Goal: Transaction & Acquisition: Purchase product/service

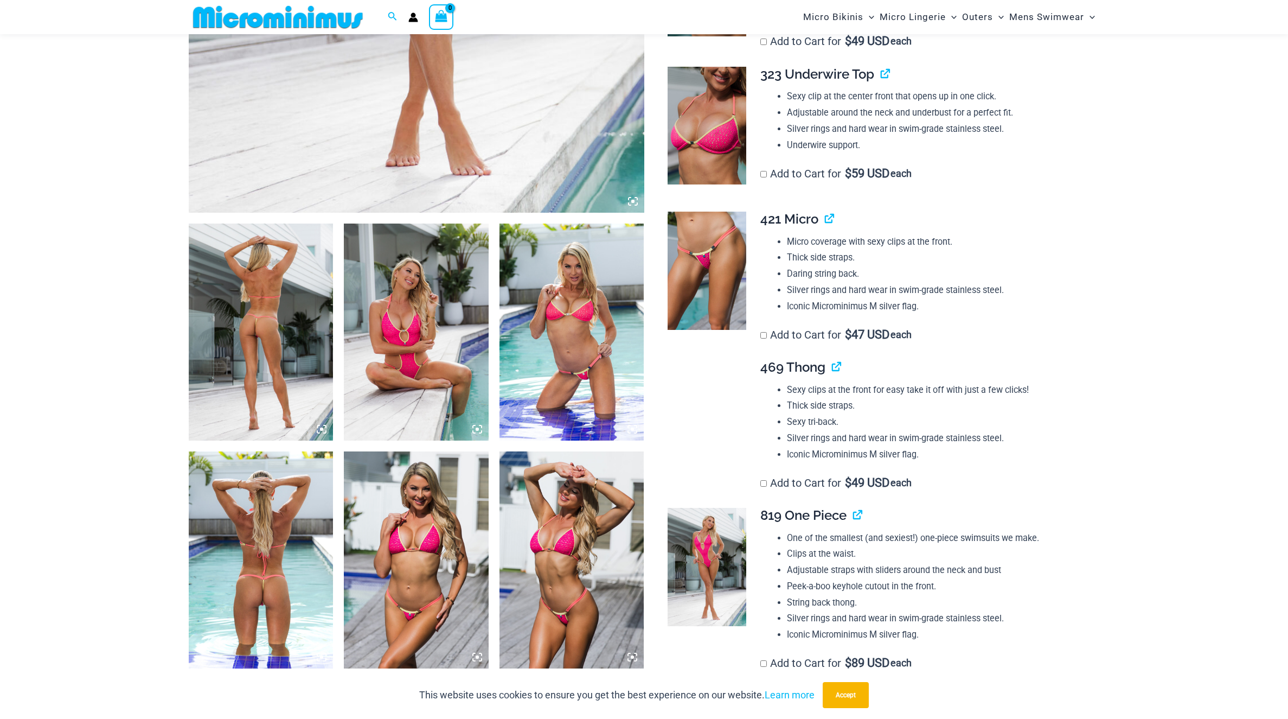
scroll to position [573, 0]
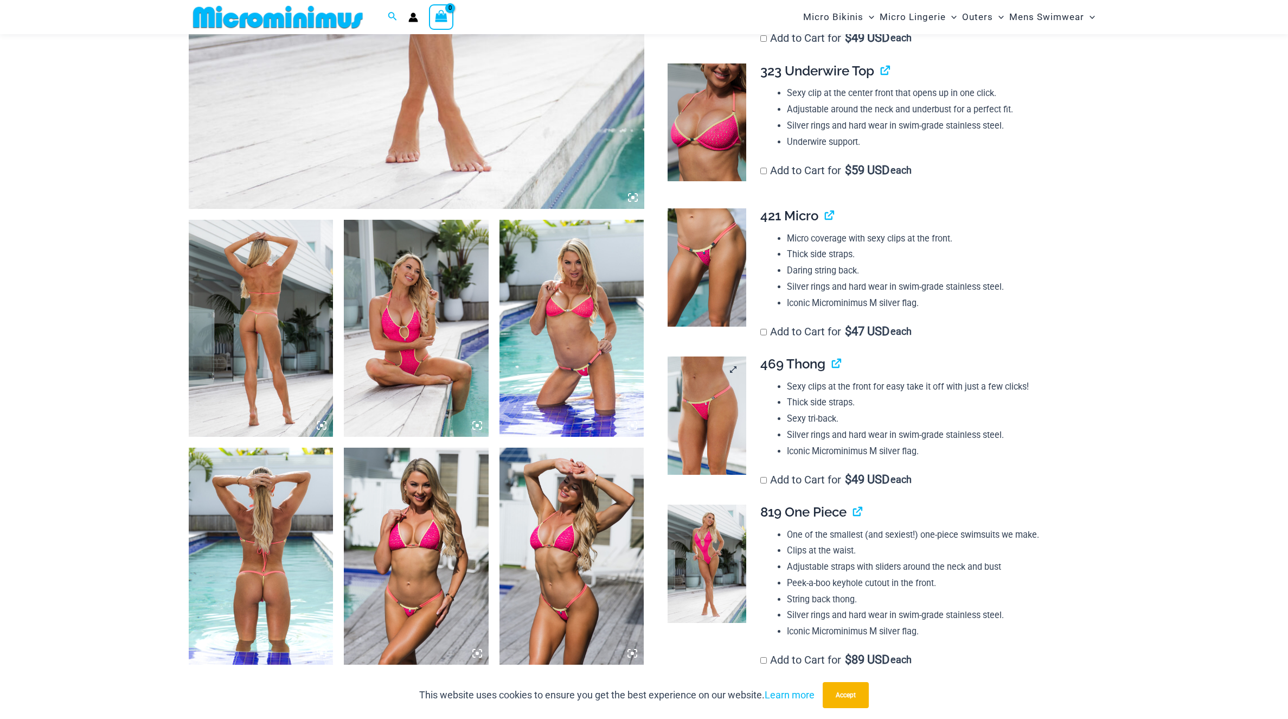
click at [679, 418] on img at bounding box center [707, 415] width 79 height 118
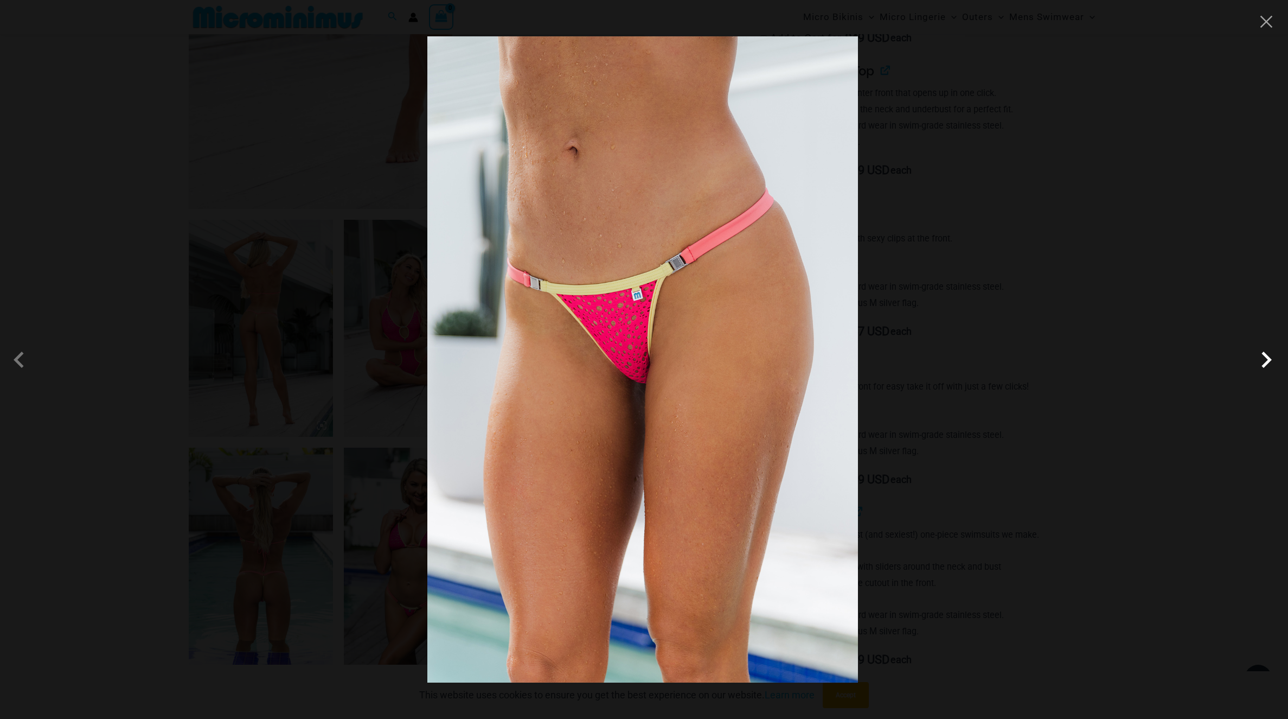
click at [1277, 365] on span at bounding box center [1266, 359] width 33 height 33
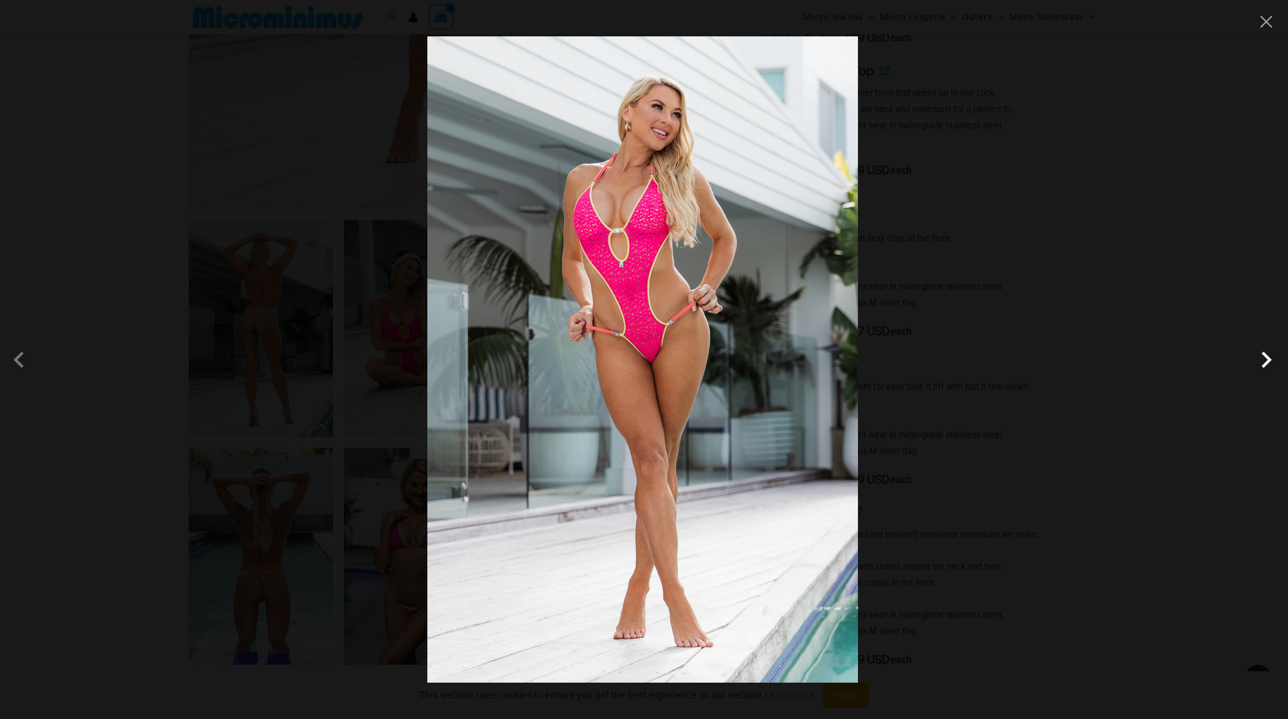
click at [1277, 365] on span at bounding box center [1266, 359] width 33 height 33
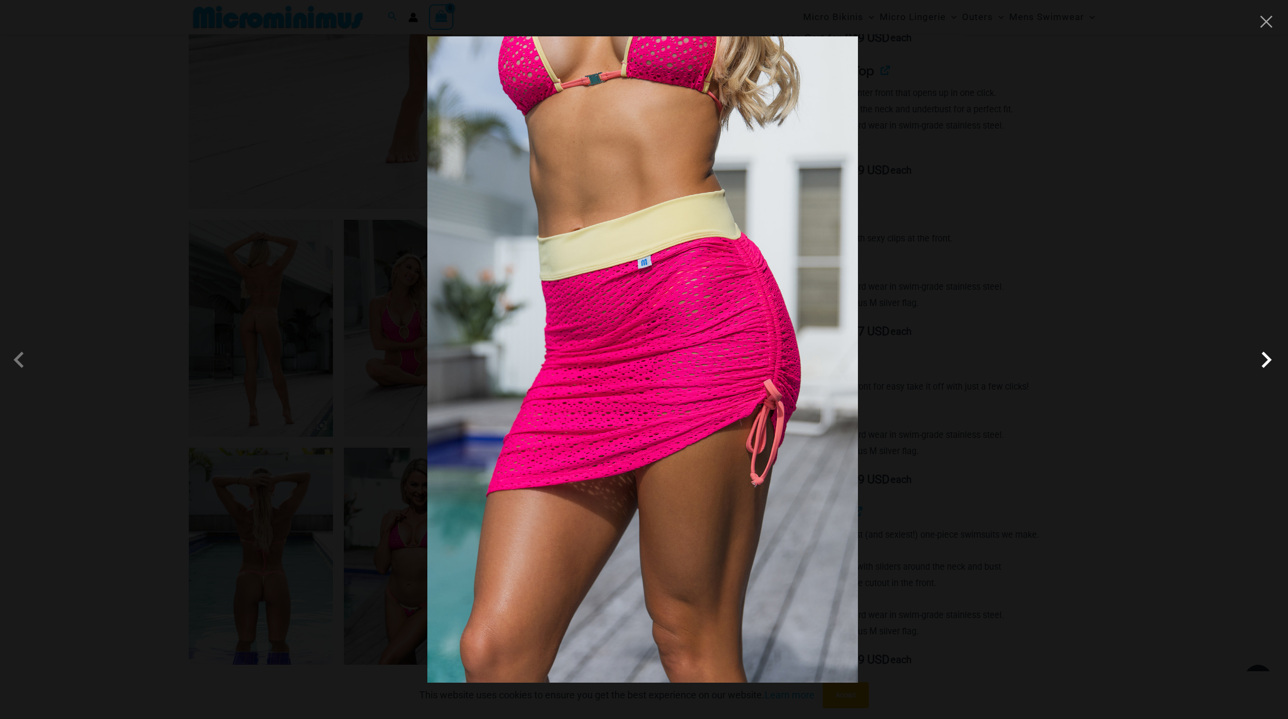
click at [1277, 365] on span at bounding box center [1266, 359] width 33 height 33
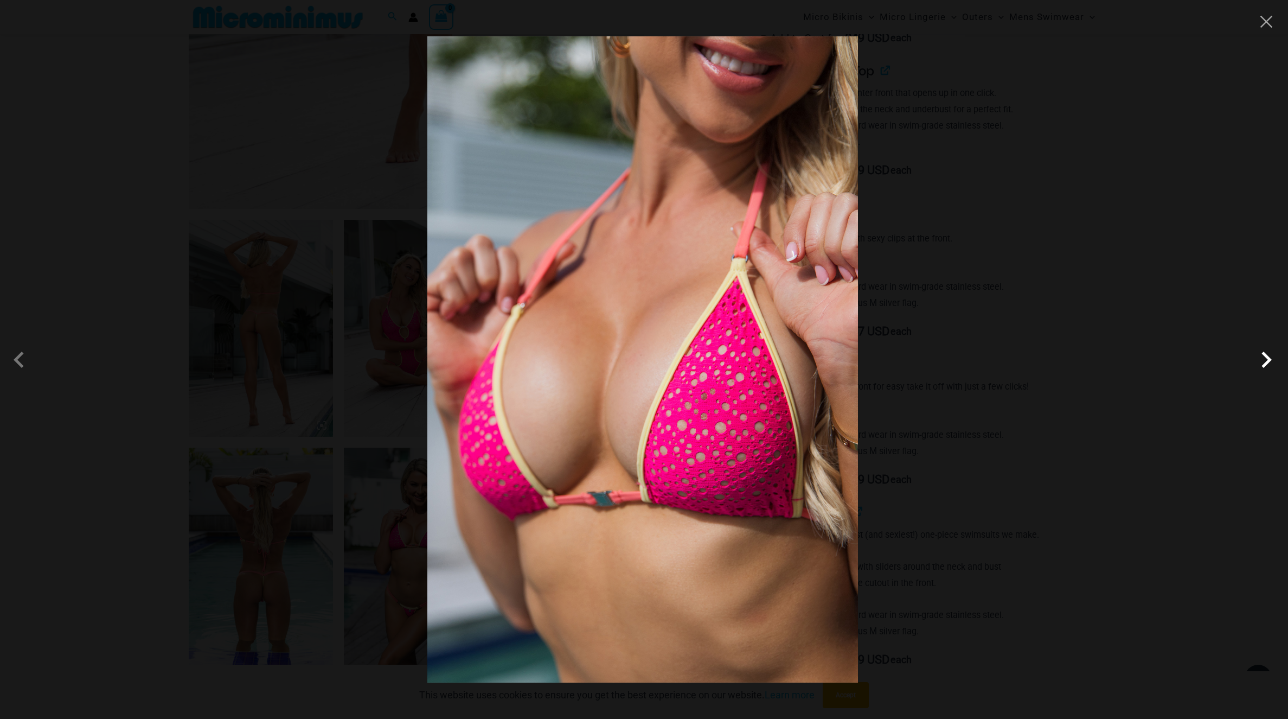
click at [1277, 365] on span at bounding box center [1266, 359] width 33 height 33
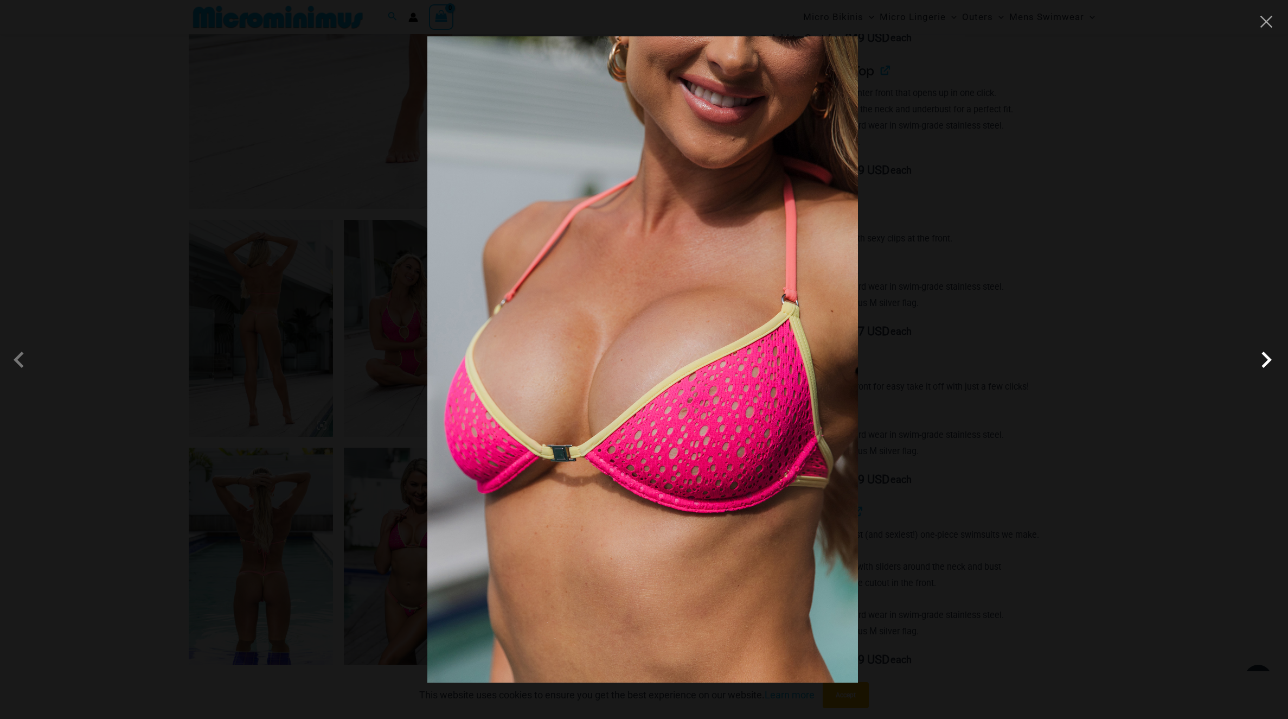
click at [1277, 365] on span at bounding box center [1266, 359] width 33 height 33
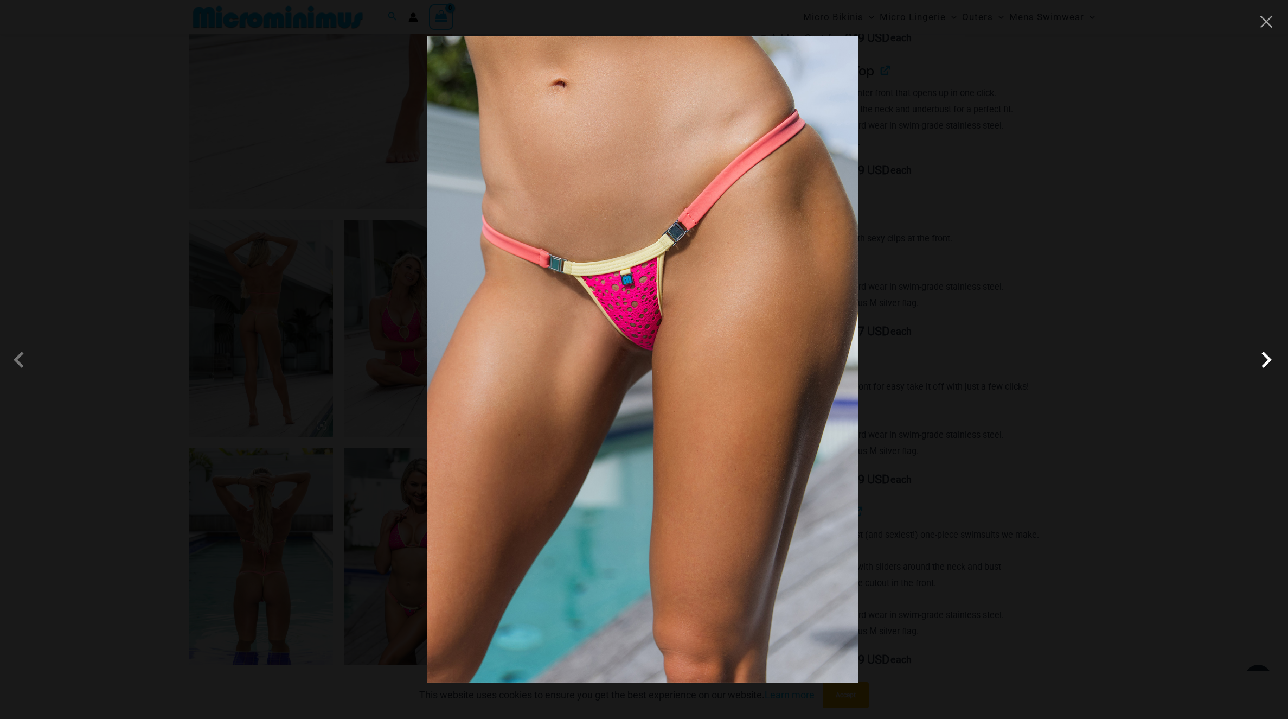
click at [1277, 365] on span at bounding box center [1266, 359] width 33 height 33
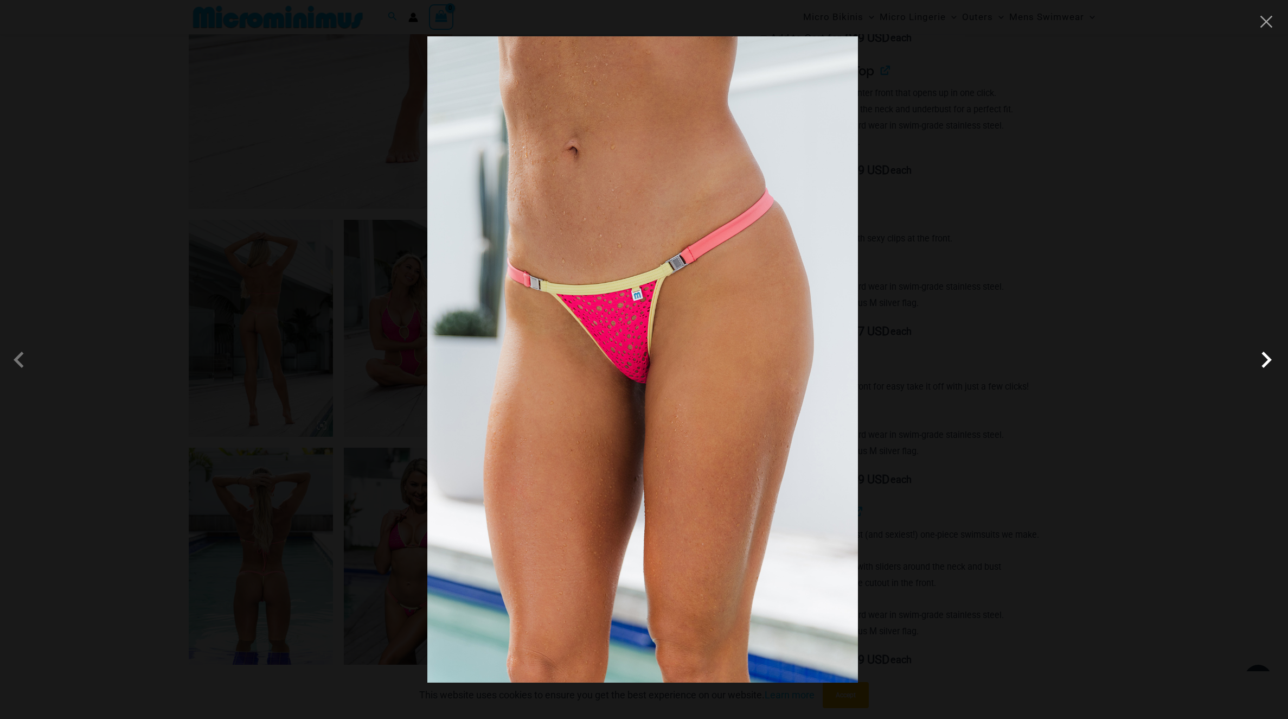
click at [1277, 365] on span at bounding box center [1266, 359] width 33 height 33
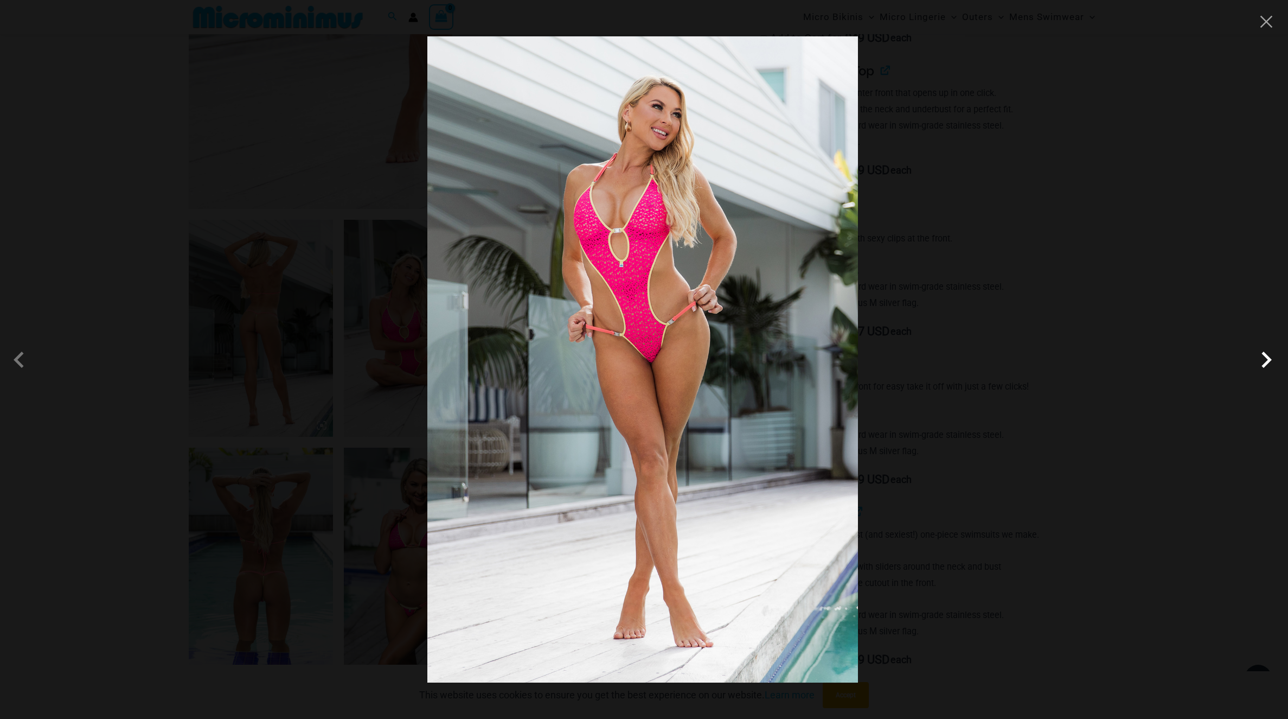
click at [1277, 365] on span at bounding box center [1266, 359] width 33 height 33
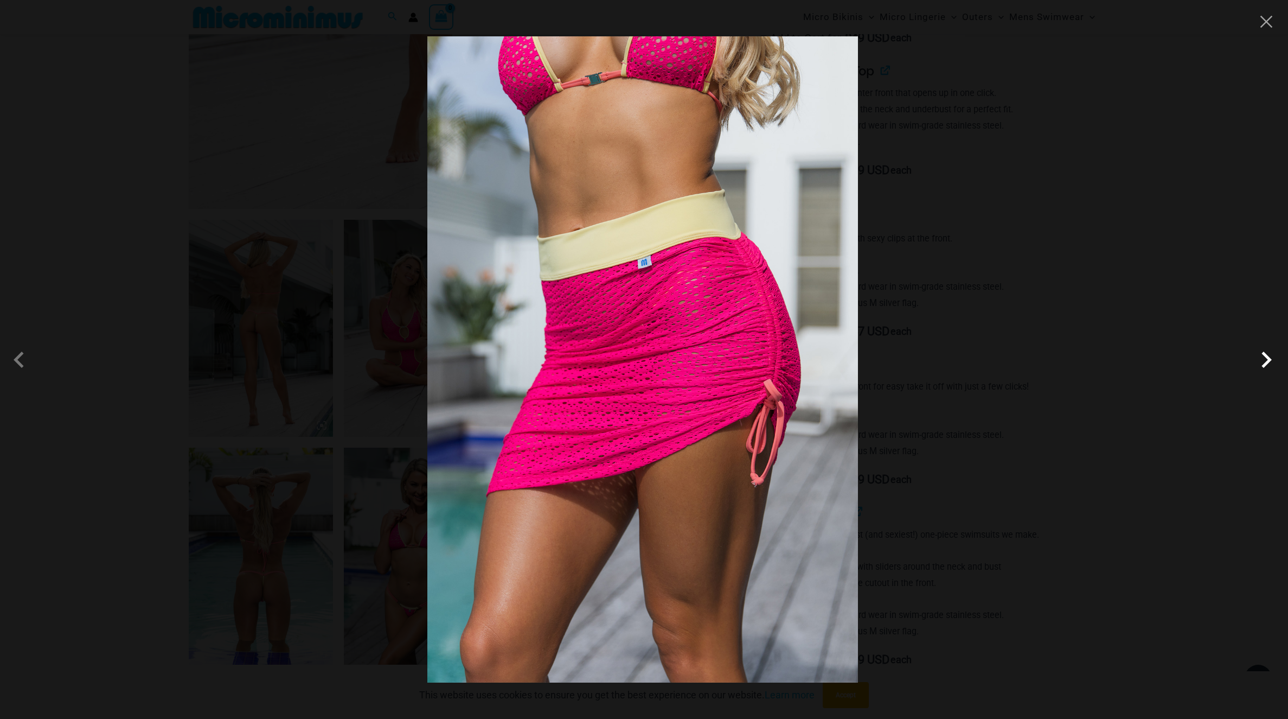
click at [1277, 365] on span at bounding box center [1266, 359] width 33 height 33
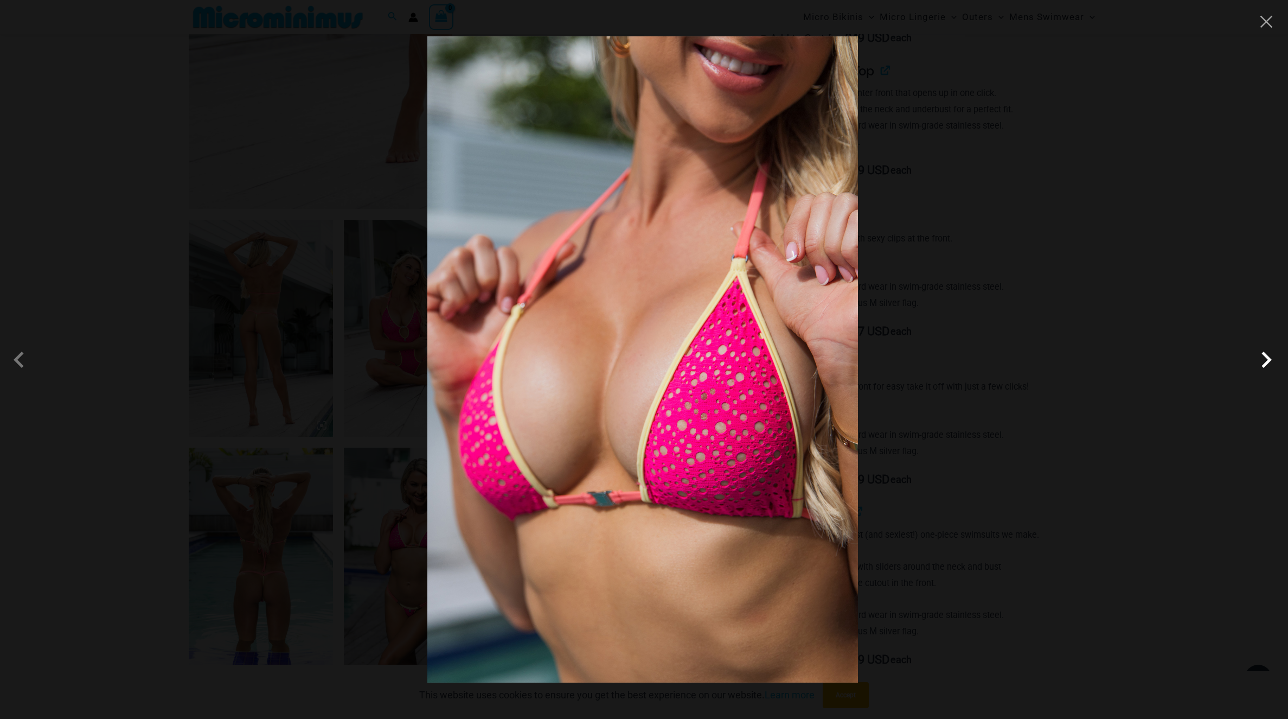
click at [1277, 365] on span at bounding box center [1266, 359] width 33 height 33
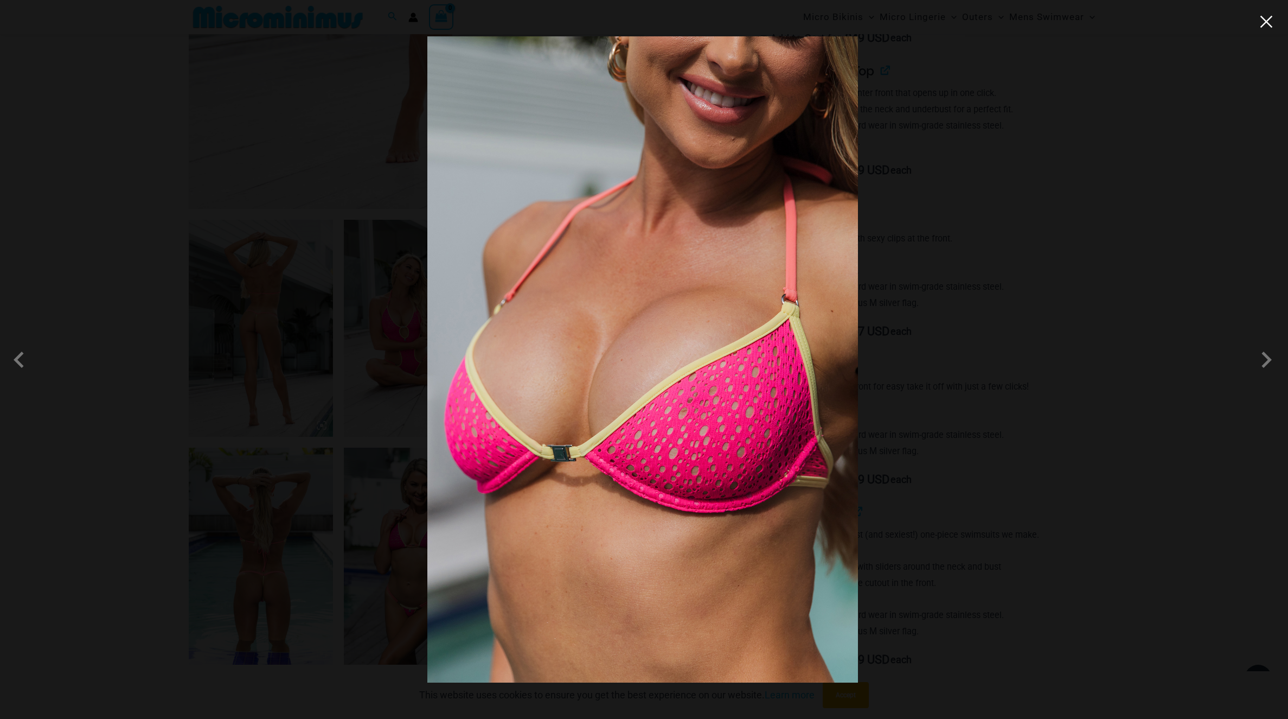
click at [1259, 22] on button "Close" at bounding box center [1266, 22] width 16 height 16
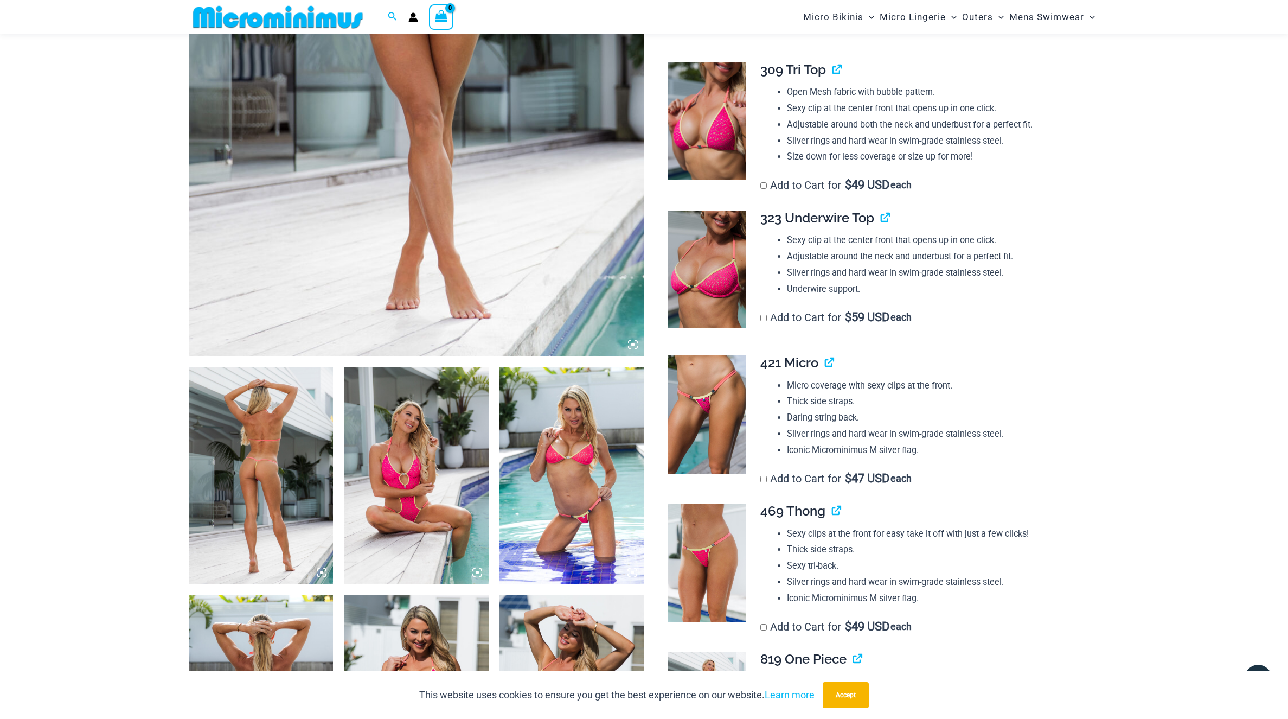
scroll to position [424, 0]
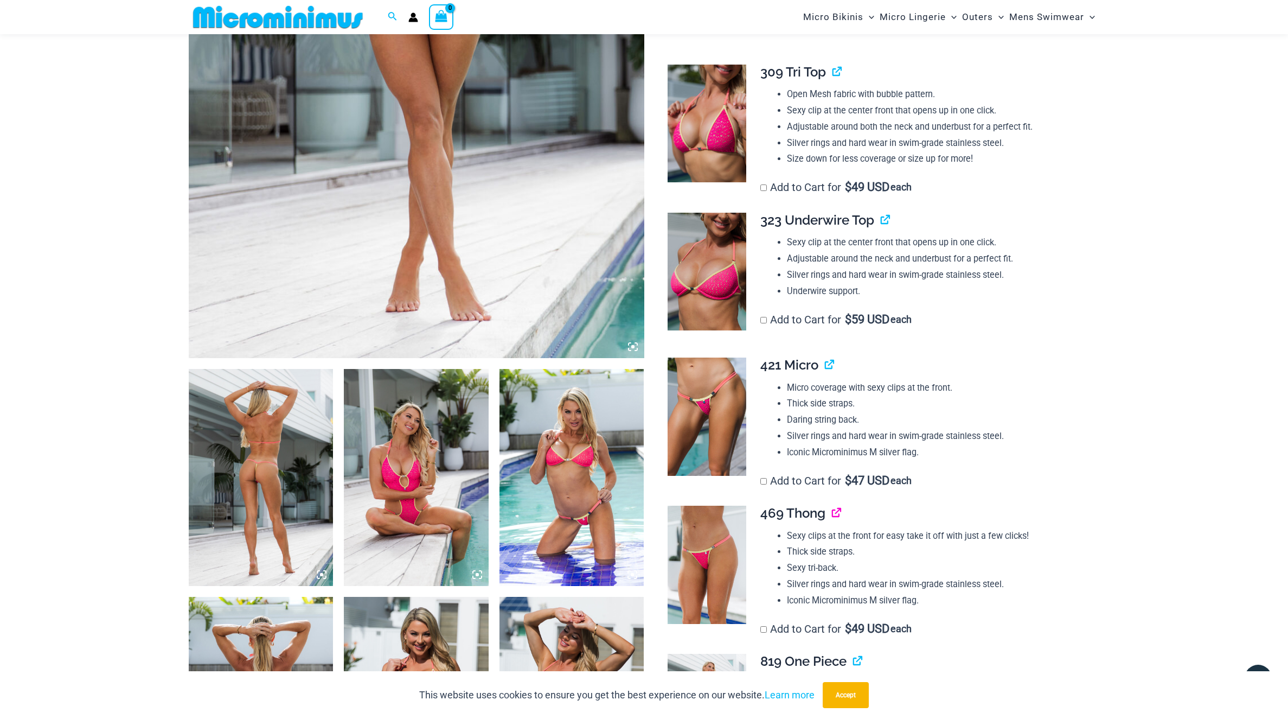
click at [832, 505] on link "View product" at bounding box center [832, 513] width 0 height 16
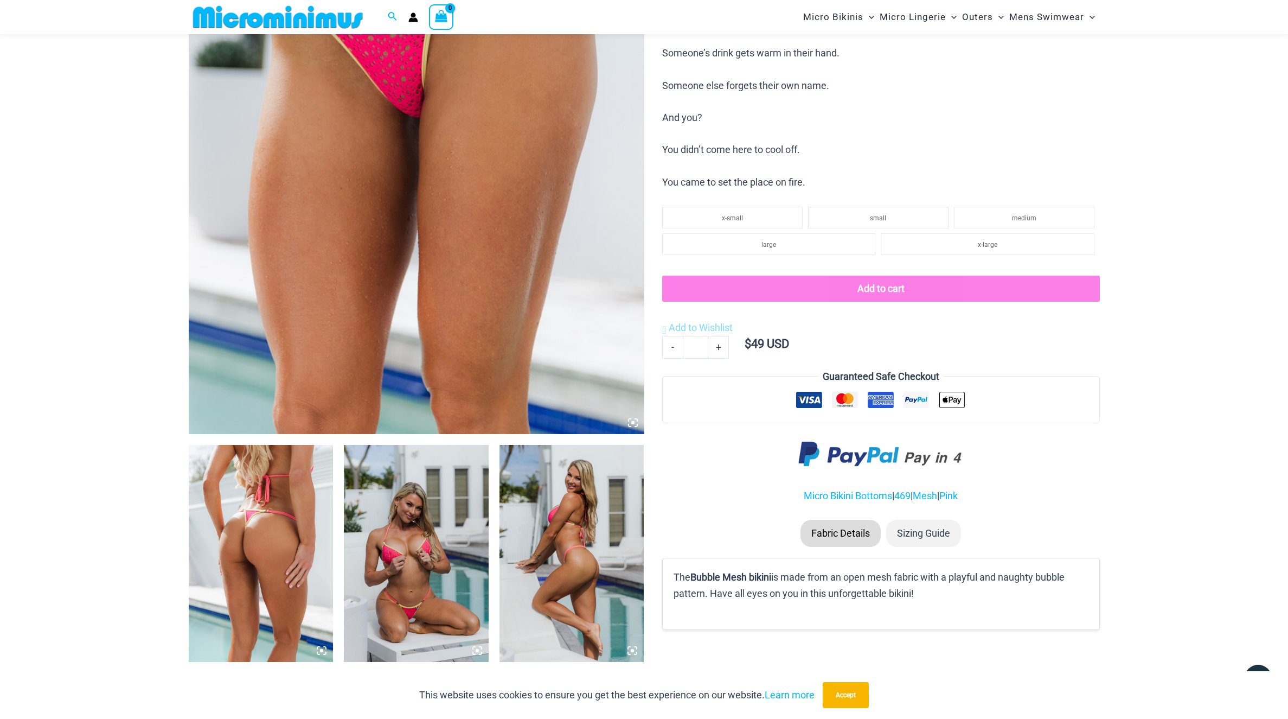
scroll to position [416, 0]
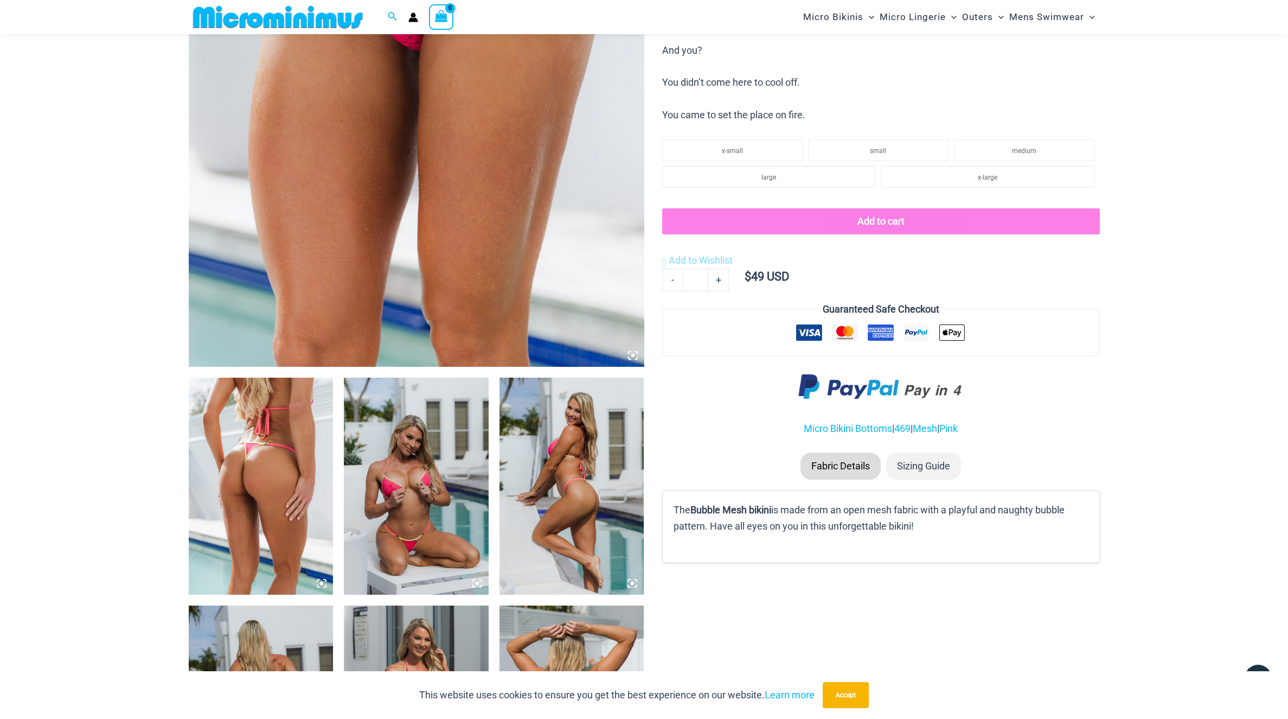
click at [440, 546] on img at bounding box center [416, 486] width 145 height 217
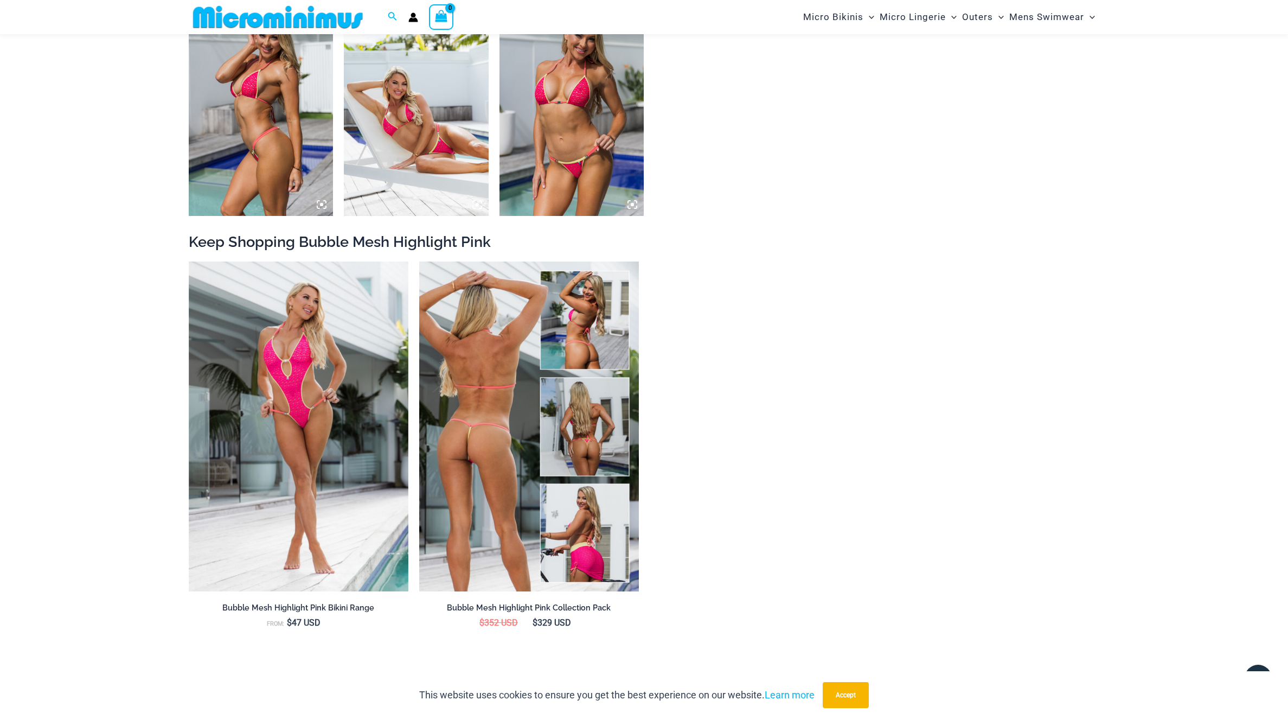
scroll to position [1180, 0]
